Goal: Communication & Community: Answer question/provide support

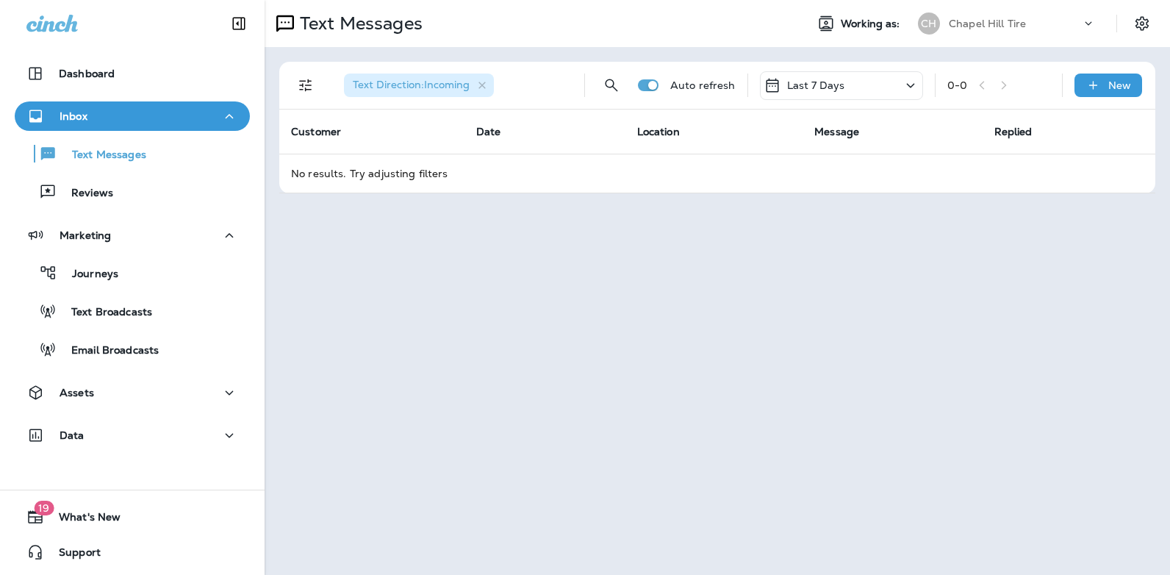
click at [912, 79] on icon at bounding box center [911, 85] width 18 height 18
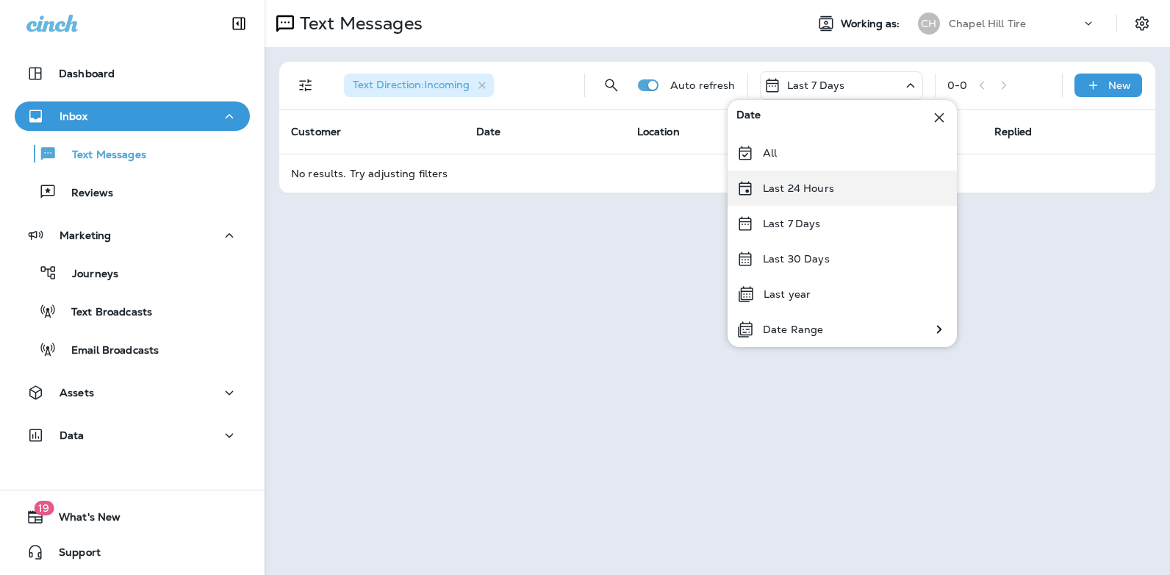
click at [832, 183] on p "Last 24 Hours" at bounding box center [798, 188] width 71 height 12
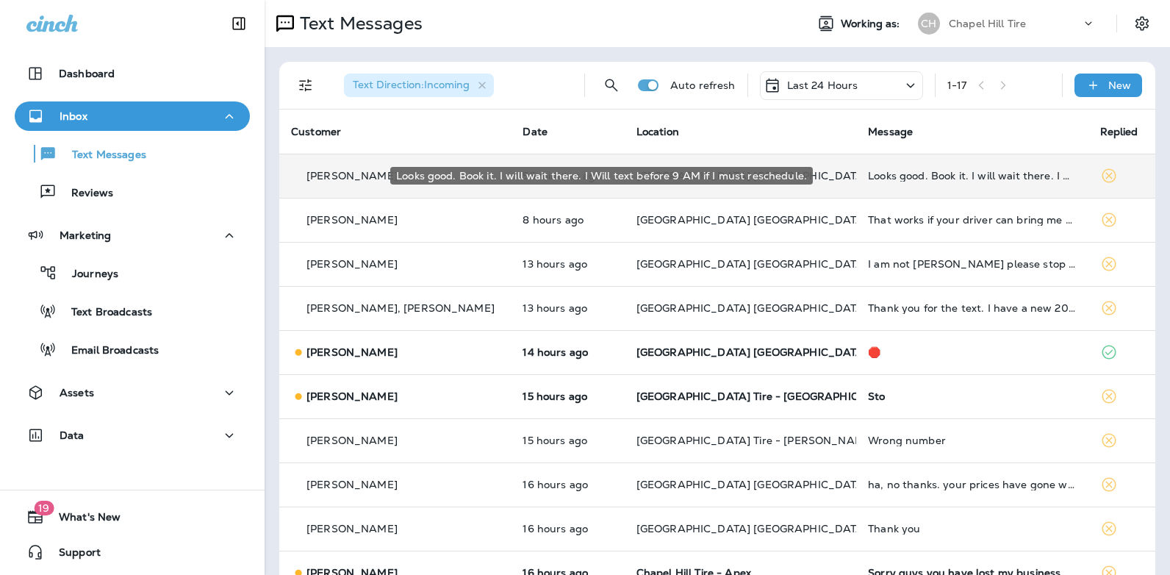
click at [868, 175] on div "Looks good. Book it. I will wait there. I Will text before 9 AM if I must resch…" at bounding box center [972, 176] width 208 height 12
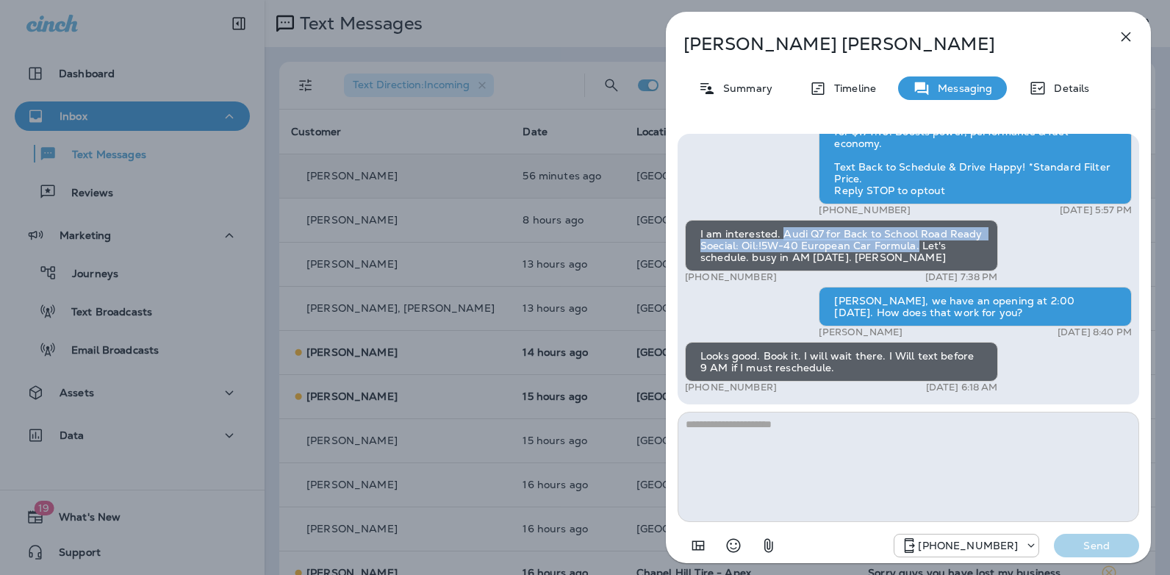
drag, startPoint x: 916, startPoint y: 242, endPoint x: 783, endPoint y: 230, distance: 133.6
click at [783, 230] on div "I am interested. Audi Q7 for Back to School Road Ready Soecial: Oil:!5W-40 Euro…" at bounding box center [841, 245] width 313 height 51
copy div "Audi Q7 for Back to School Road Ready Soecial: Oil:!5W-40 European Car Formula."
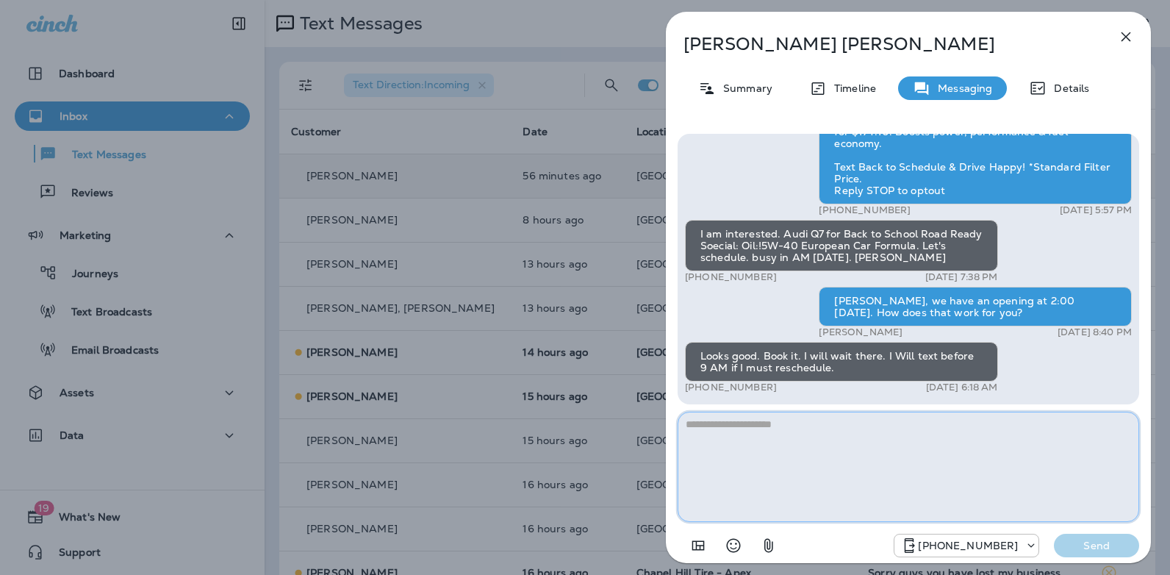
click at [815, 428] on textarea at bounding box center [909, 467] width 462 height 110
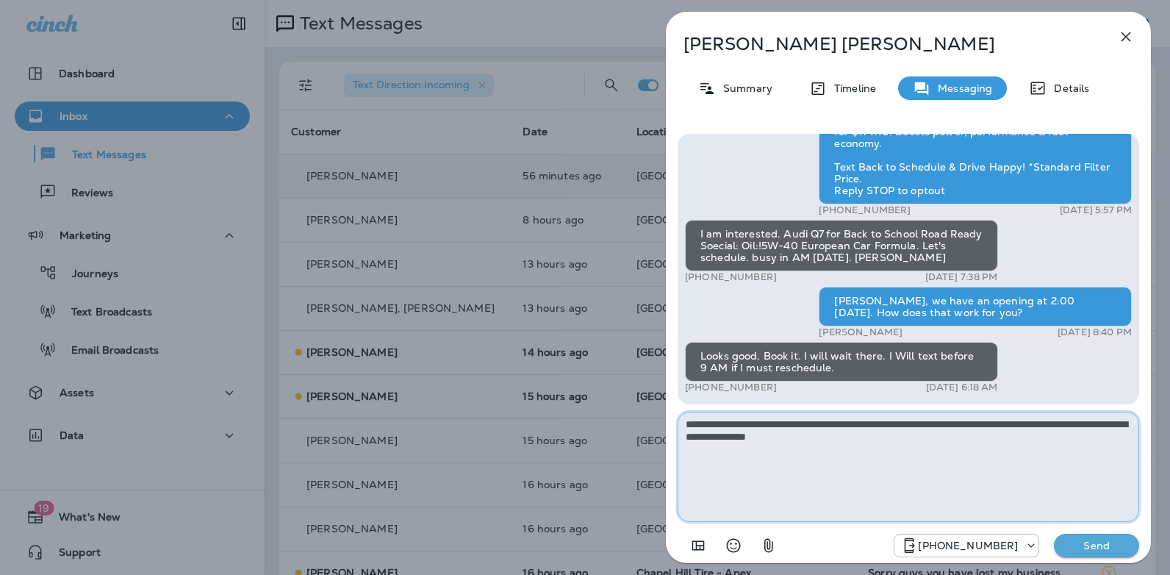
type textarea "**********"
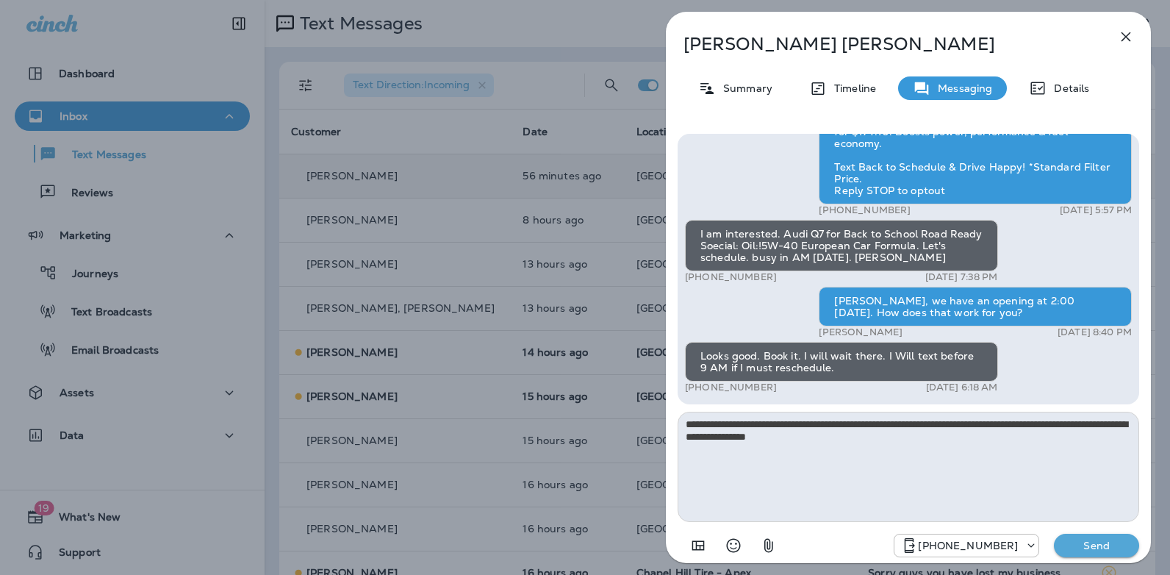
click at [1095, 548] on p "Send" at bounding box center [1097, 545] width 62 height 13
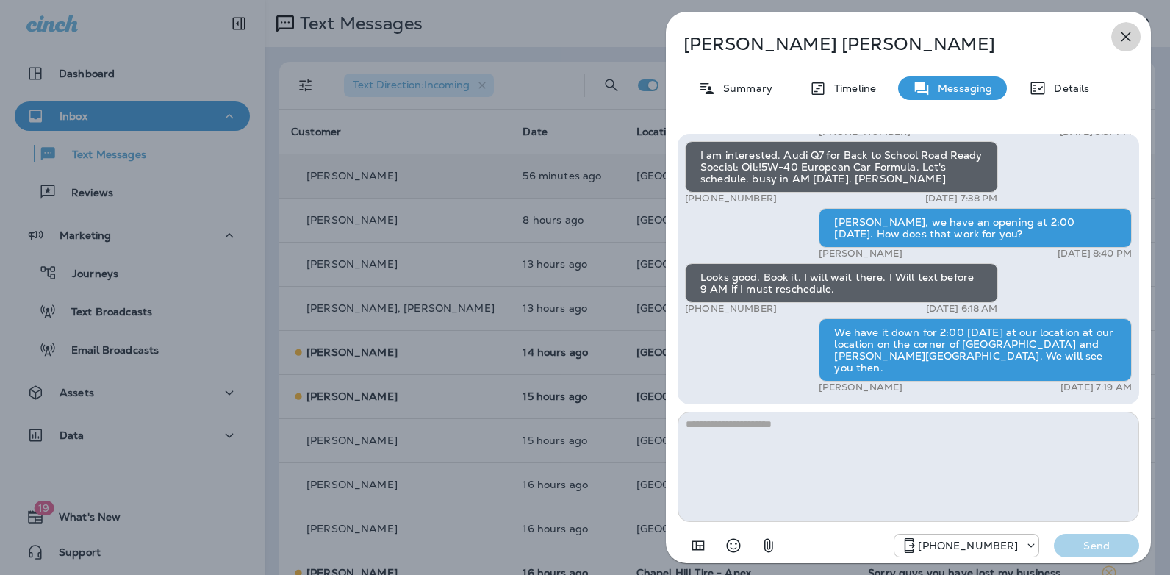
click at [1130, 40] on icon "button" at bounding box center [1127, 37] width 10 height 10
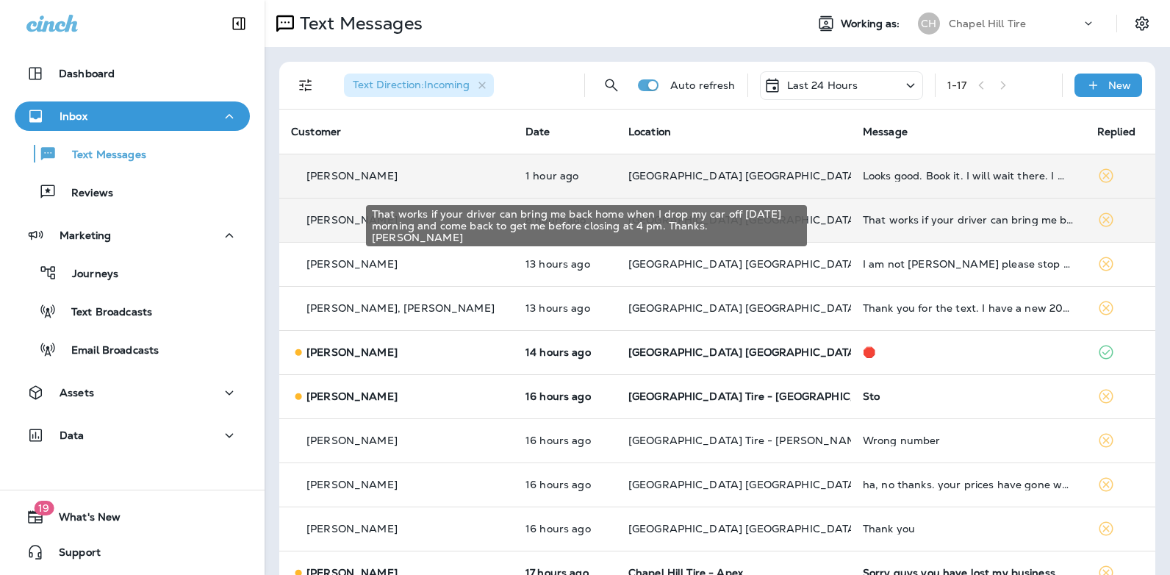
click at [868, 225] on div "That works if your driver can bring me back home when I drop my car off [DATE] …" at bounding box center [968, 220] width 211 height 12
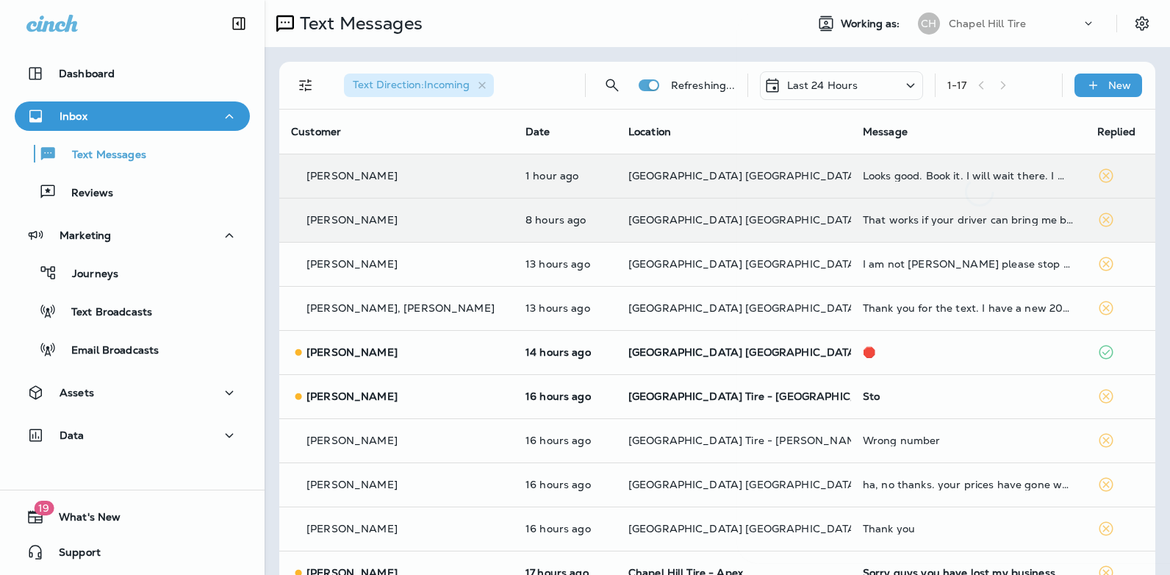
click at [868, 225] on div at bounding box center [979, 287] width 485 height 551
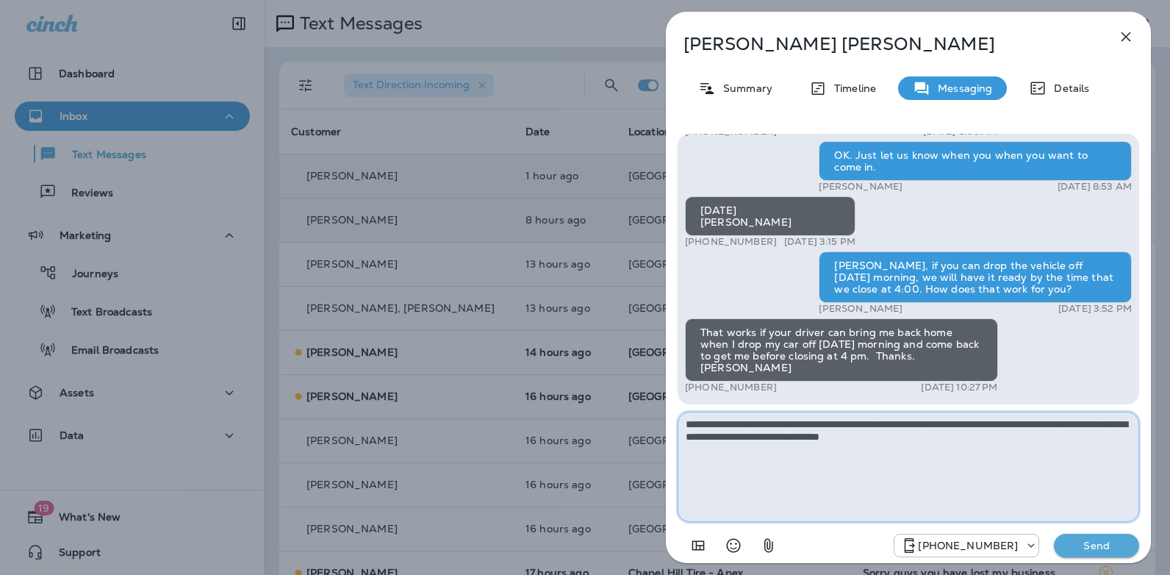
type textarea "**********"
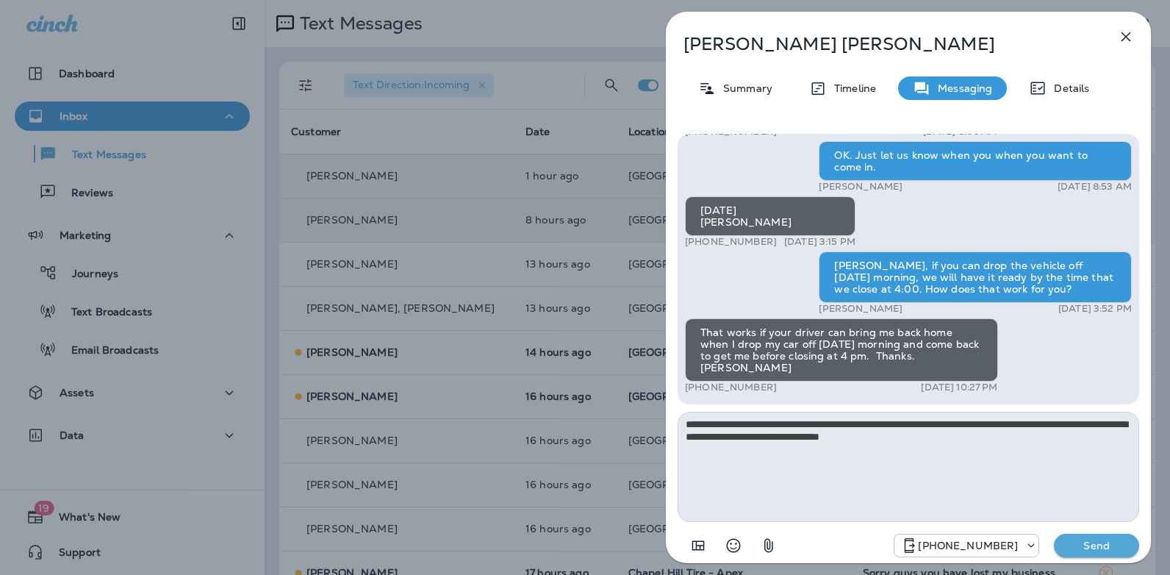
click at [1089, 553] on button "Send" at bounding box center [1096, 546] width 85 height 24
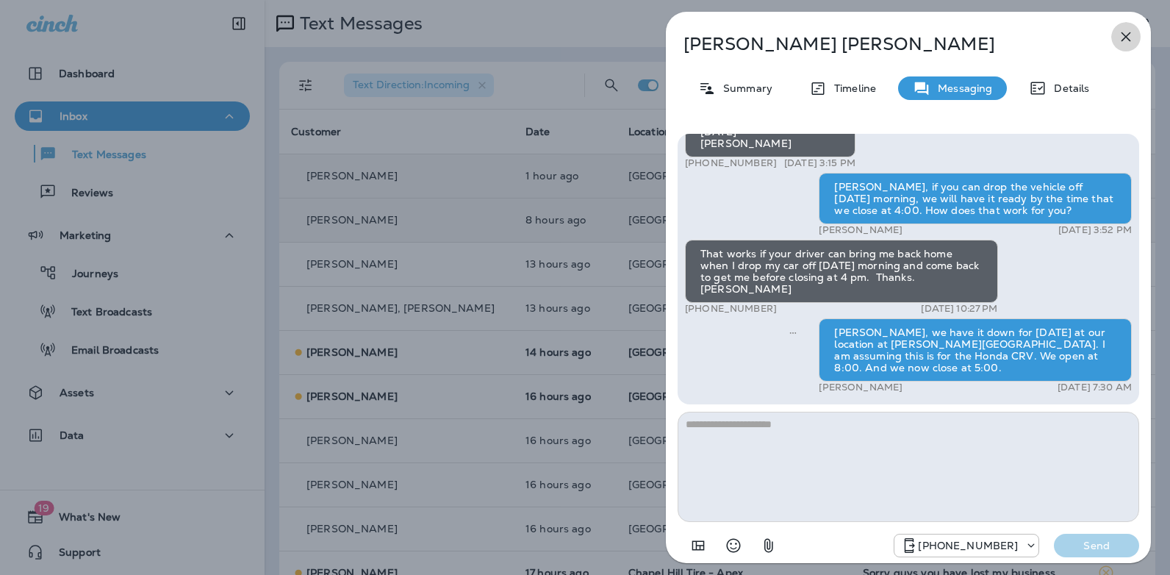
click at [1126, 24] on button "button" at bounding box center [1126, 36] width 29 height 29
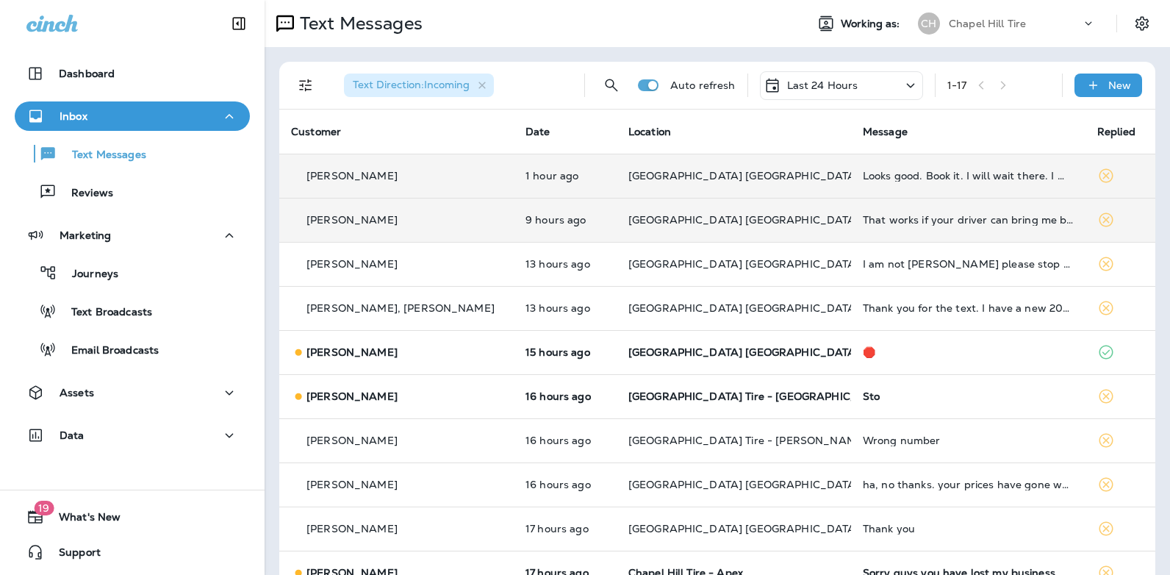
click at [902, 90] on icon at bounding box center [911, 85] width 18 height 18
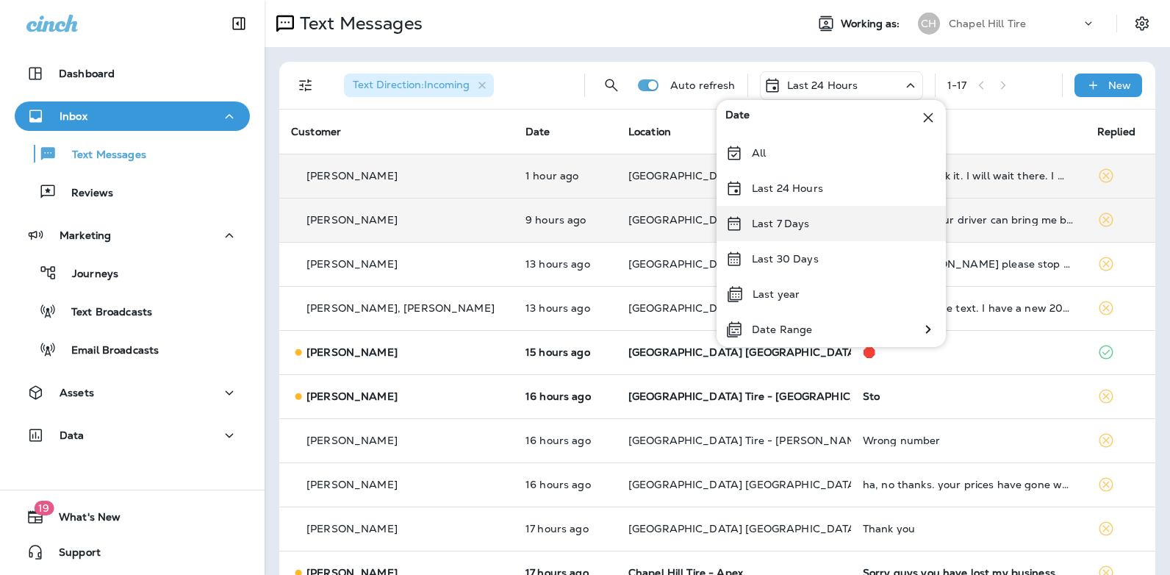
click at [823, 221] on div "Last 7 Days" at bounding box center [831, 223] width 229 height 35
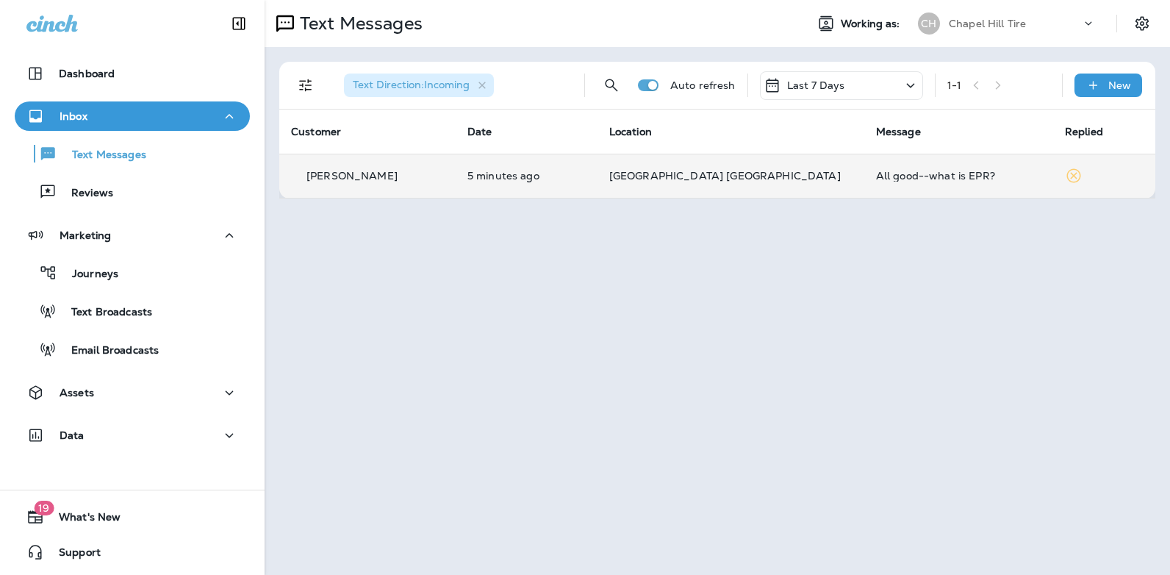
click at [898, 178] on div "All good--what is EPR?" at bounding box center [958, 176] width 165 height 12
click at [898, 178] on div at bounding box center [973, 109] width 485 height 195
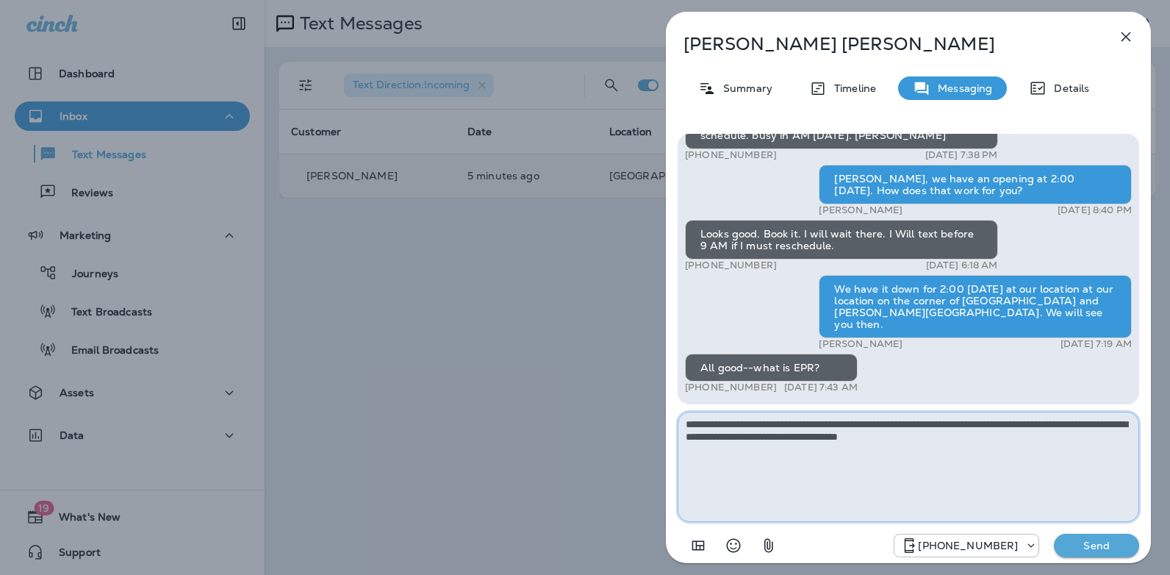
type textarea "**********"
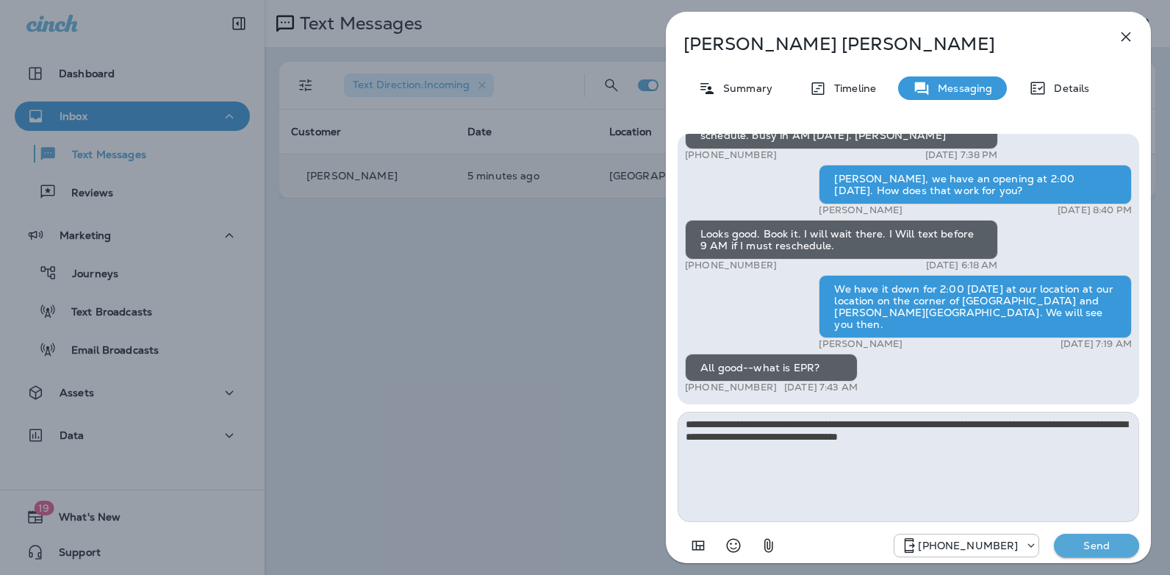
click at [1094, 547] on p "Send" at bounding box center [1097, 545] width 62 height 13
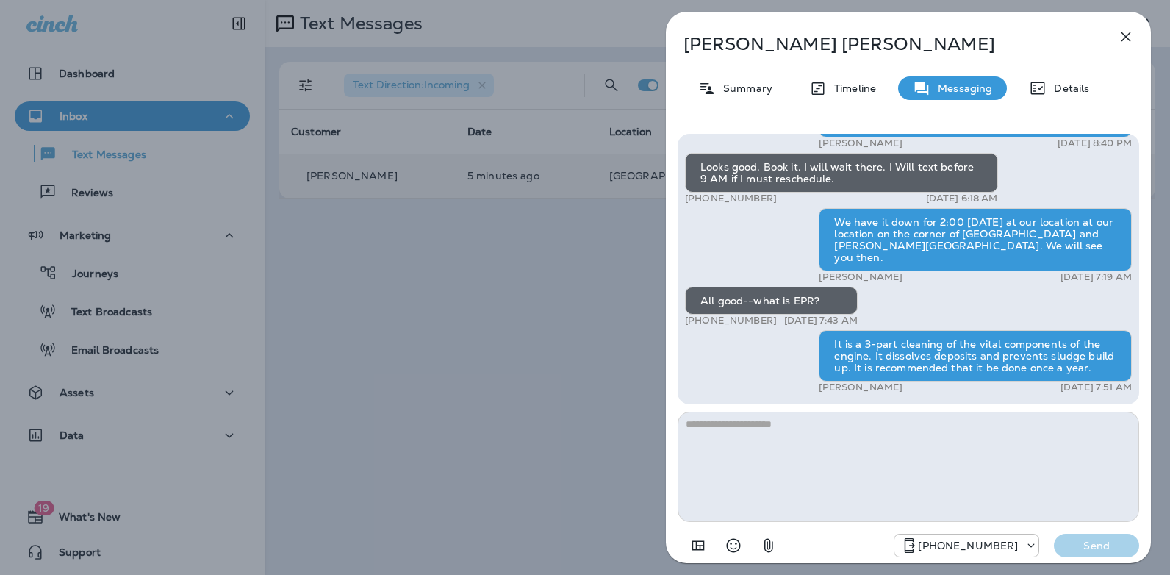
click at [1125, 38] on icon "button" at bounding box center [1127, 37] width 10 height 10
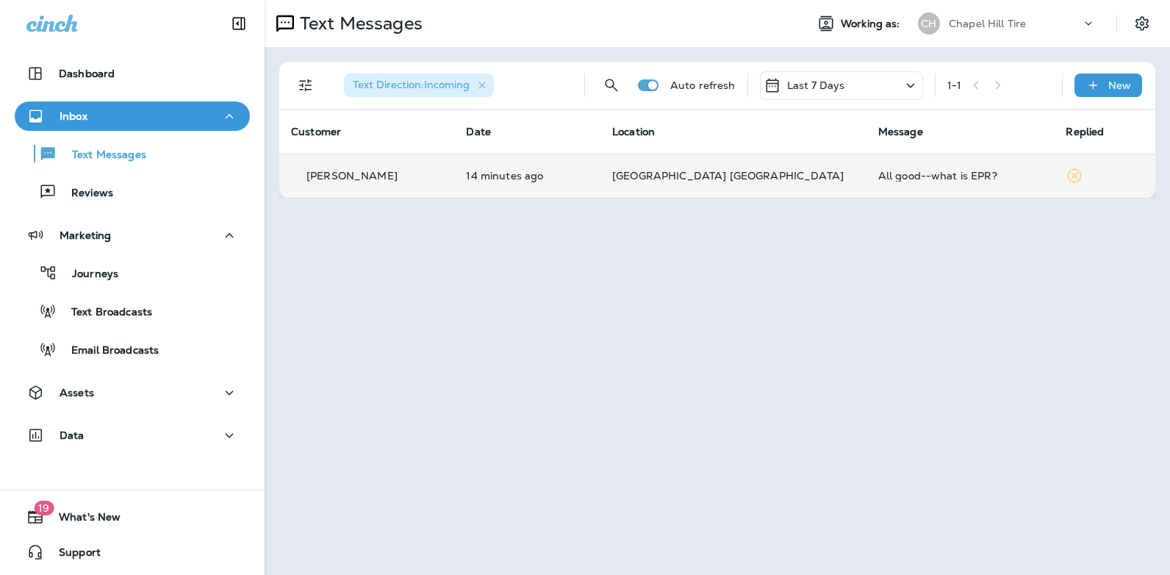
click at [909, 85] on icon at bounding box center [911, 85] width 8 height 4
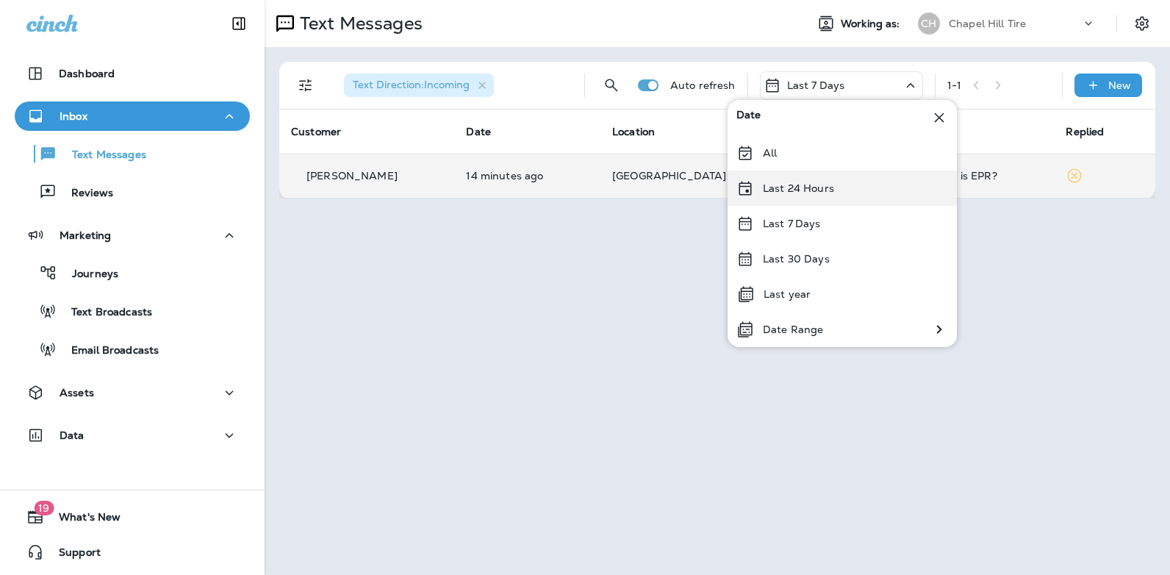
click at [845, 188] on div "Last 24 Hours" at bounding box center [842, 188] width 229 height 35
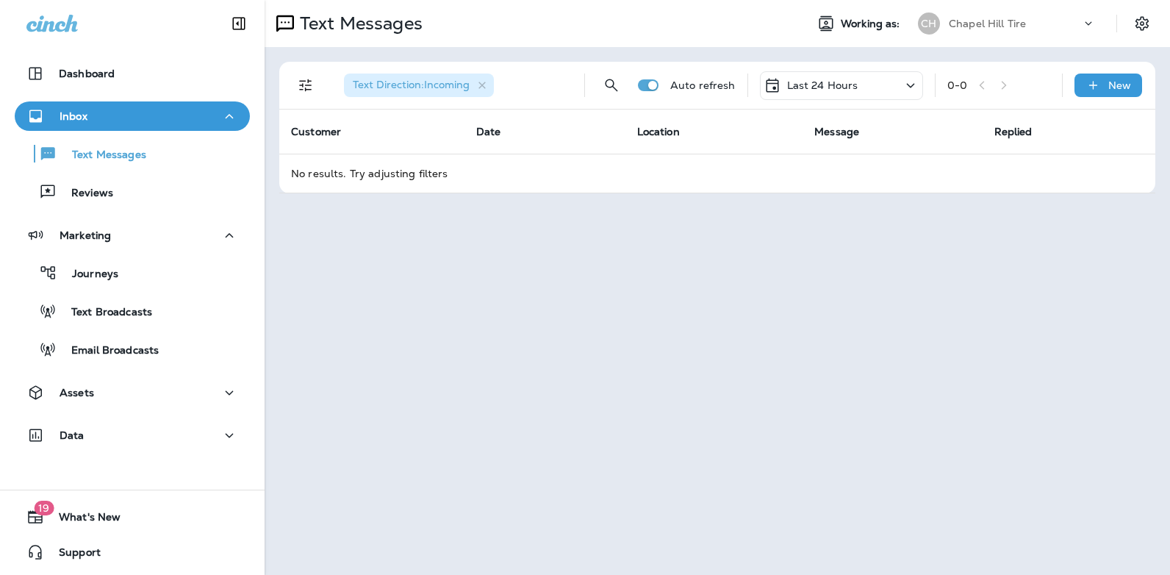
click at [909, 84] on icon at bounding box center [911, 85] width 18 height 18
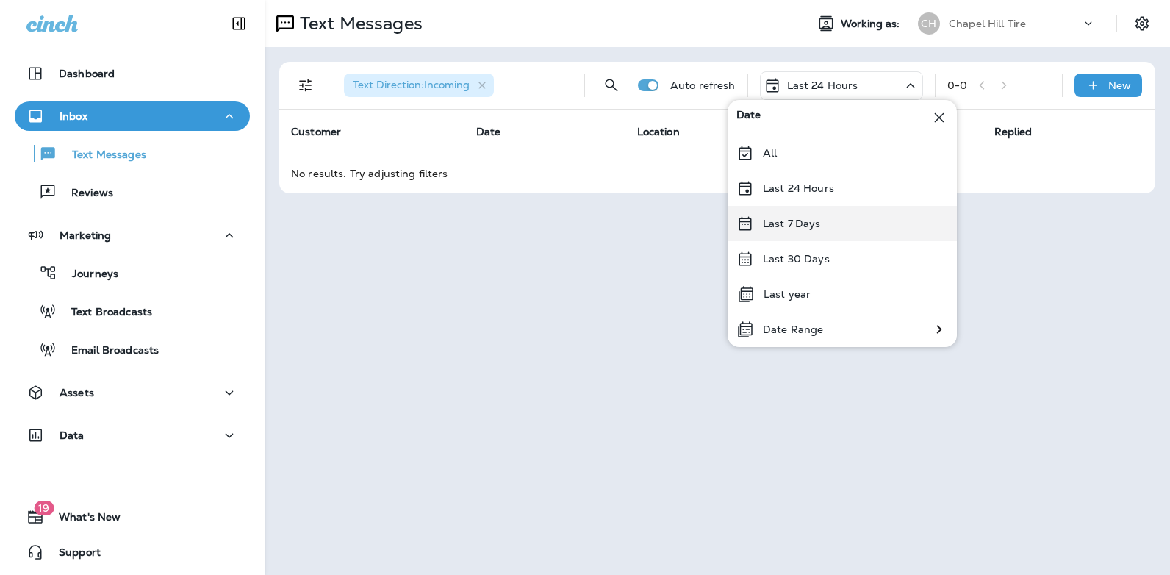
click at [859, 213] on div "Last 7 Days" at bounding box center [842, 223] width 229 height 35
